Goal: Information Seeking & Learning: Learn about a topic

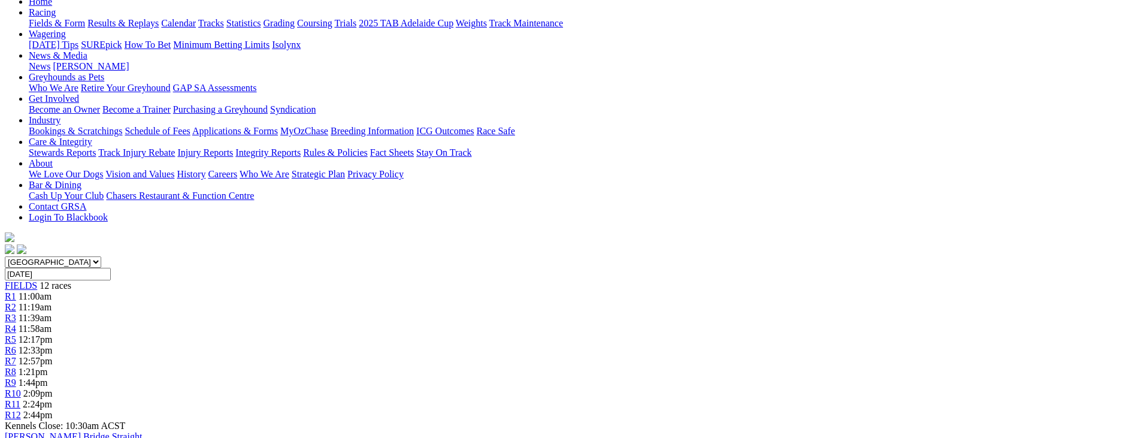
scroll to position [137, 0]
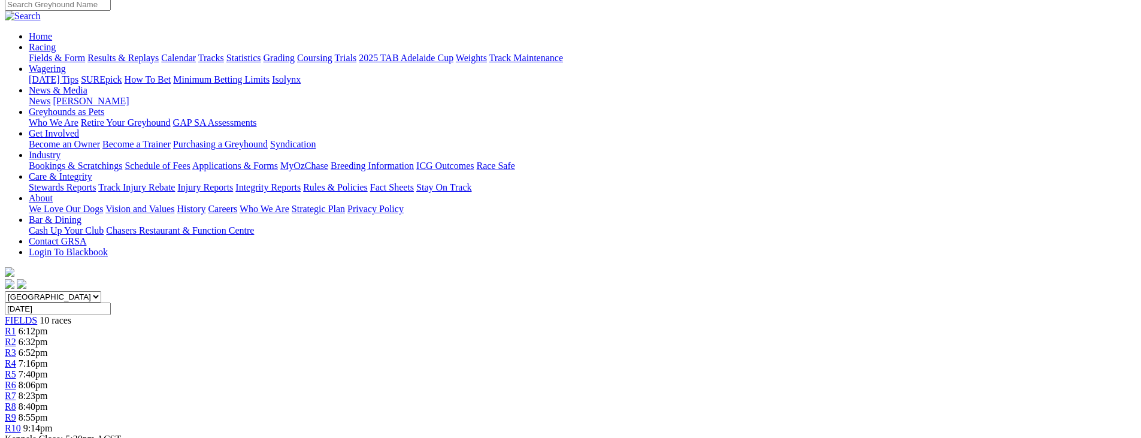
scroll to position [100, 0]
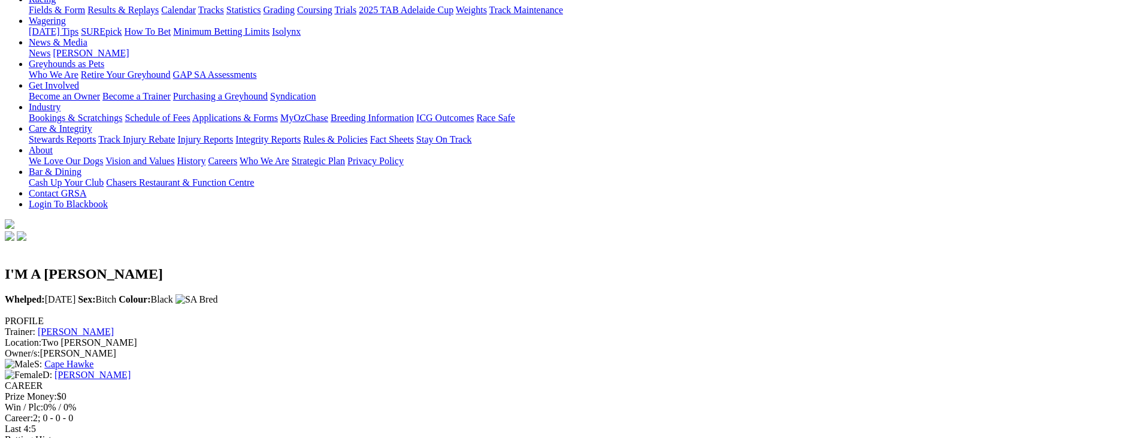
scroll to position [190, 0]
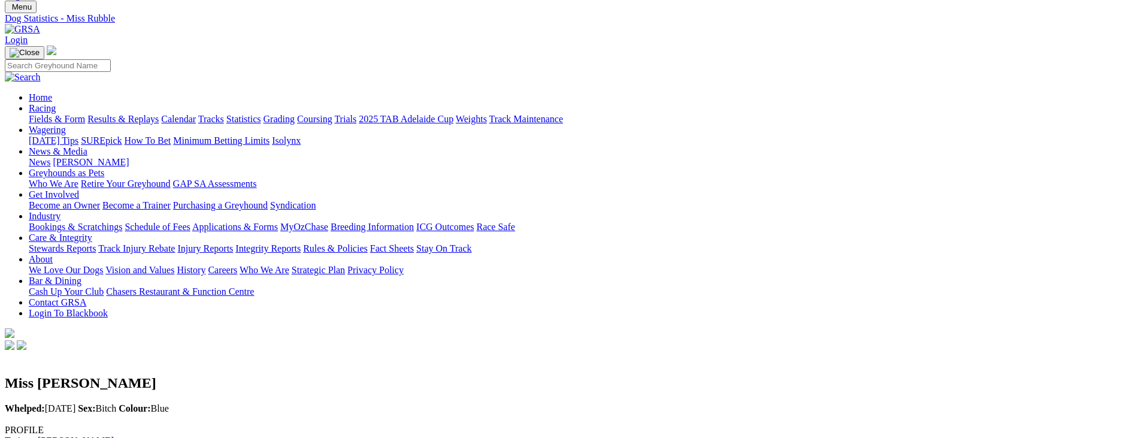
scroll to position [171, 0]
